Goal: Find specific page/section: Find specific page/section

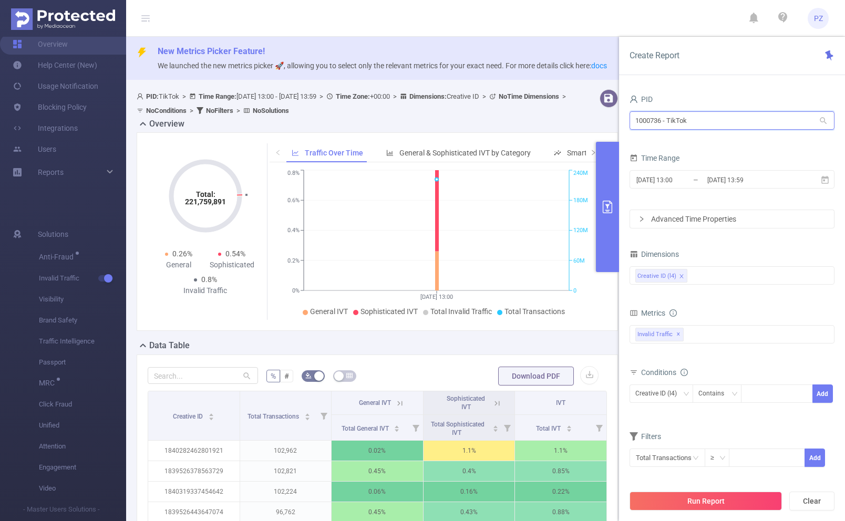
click at [738, 123] on input "1000736 - TikTok" at bounding box center [732, 120] width 205 height 18
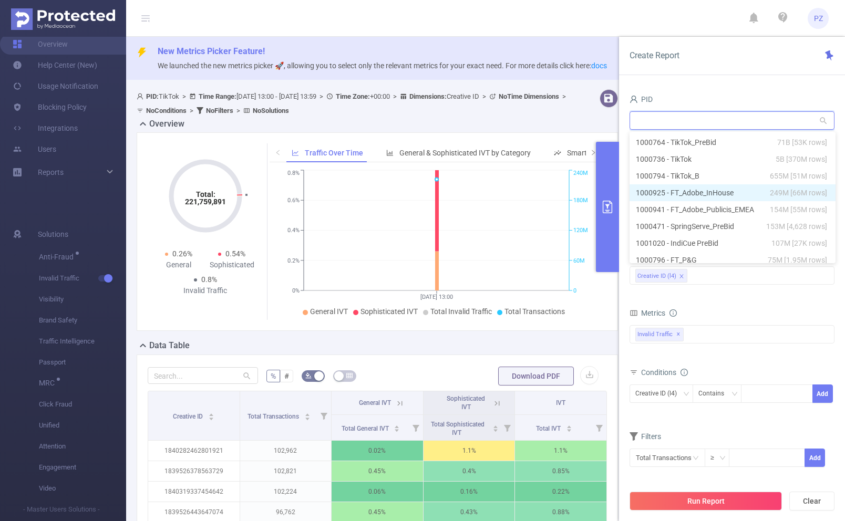
click at [743, 193] on li "1000925 - FT_Adobe_InHouse 249M [66M rows]" at bounding box center [733, 192] width 206 height 17
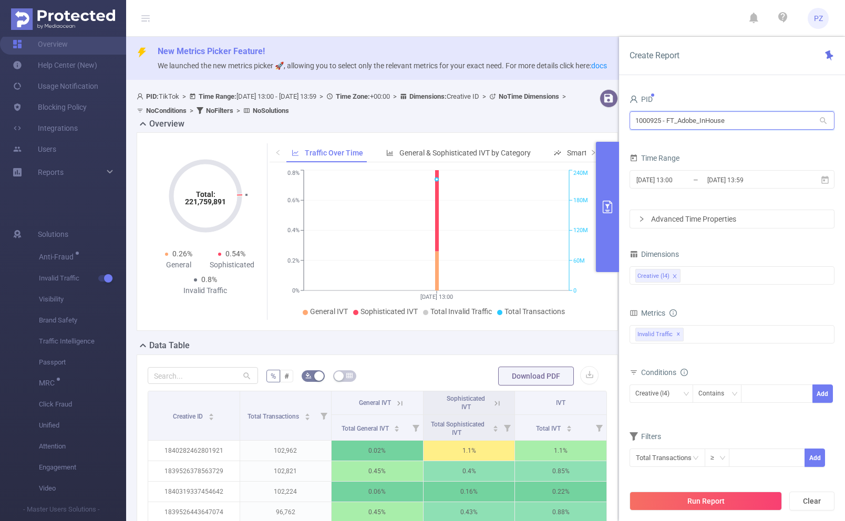
click at [647, 119] on input "1000925 - FT_Adobe_InHouse" at bounding box center [732, 120] width 205 height 18
click at [674, 119] on input "1000925 - FT_Adobe_InHouse" at bounding box center [732, 120] width 205 height 18
click at [711, 122] on input "1000925 - FT_Adobe_InHouse" at bounding box center [732, 120] width 205 height 18
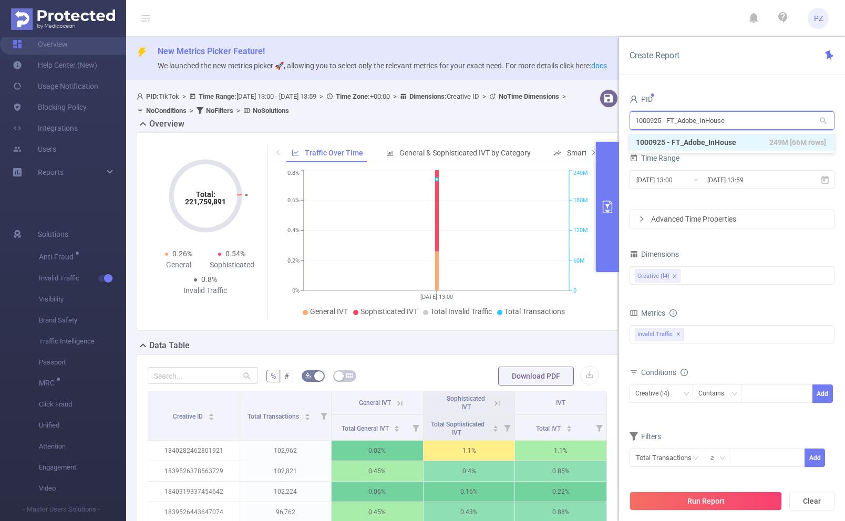
click at [711, 122] on input "1000925 - FT_Adobe_InHouse" at bounding box center [732, 120] width 205 height 18
paste input "794"
type input "1000794"
